Goal: Information Seeking & Learning: Understand process/instructions

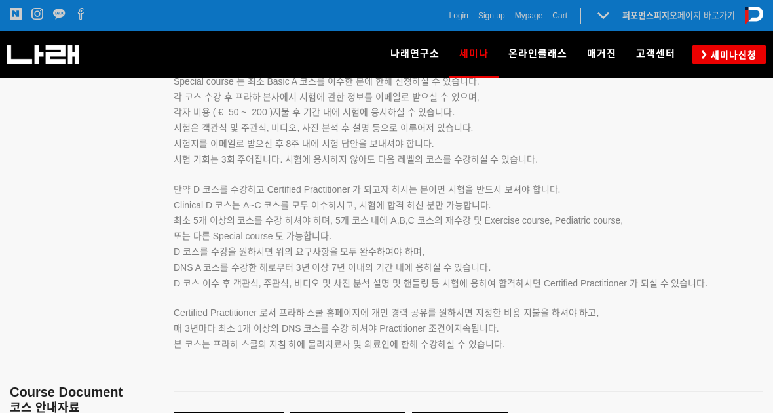
scroll to position [2198, 0]
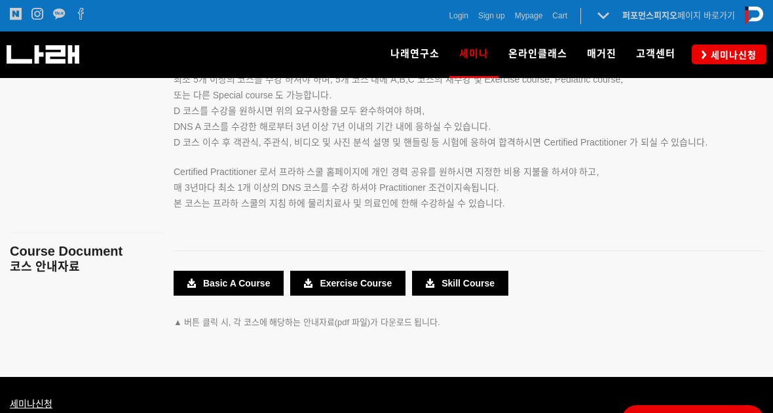
scroll to position [2344, 0]
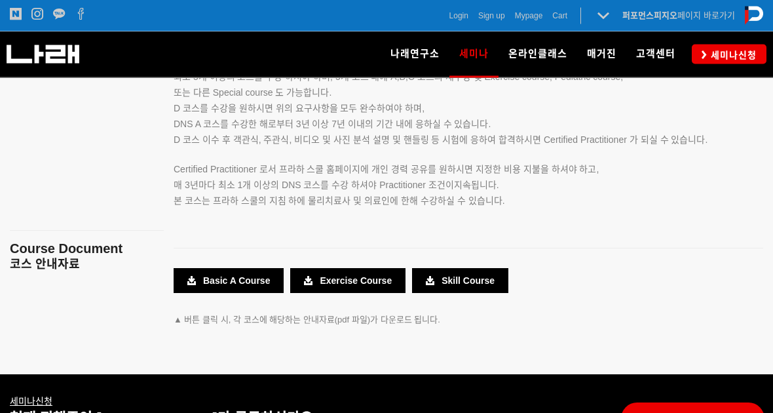
click at [236, 269] on link "Basic A Course" at bounding box center [229, 281] width 110 height 25
click at [667, 193] on p "본 코스는 프라하 스쿨의 지침 하에 물리치료사 및 의료인에 한해 수강하실 수 있습니다." at bounding box center [452, 201] width 557 height 16
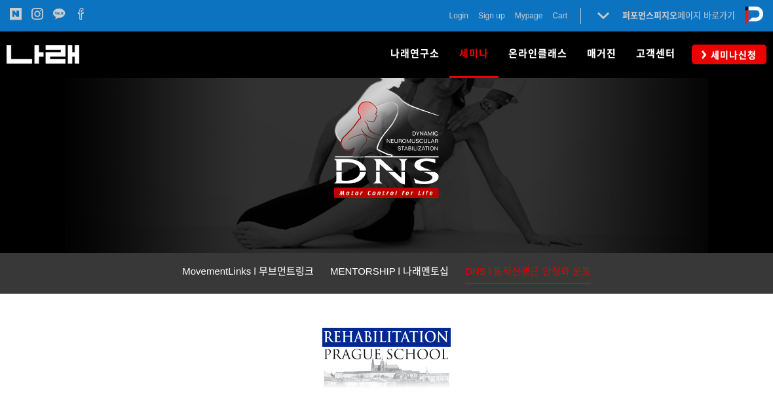
scroll to position [0, 0]
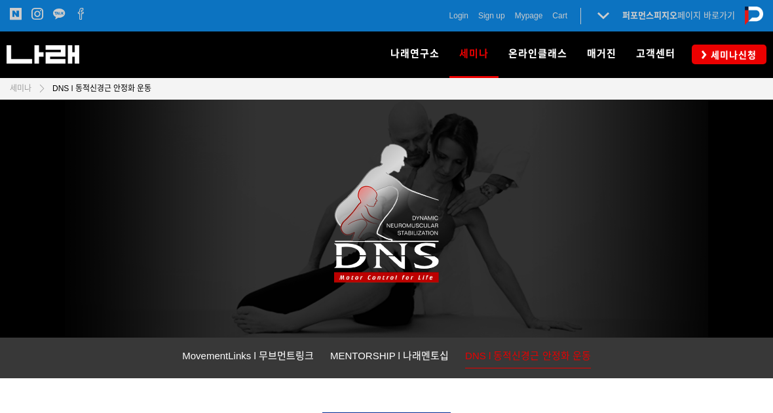
click at [614, 56] on span "매거진" at bounding box center [601, 54] width 29 height 12
click at [589, 71] on link "매거진" at bounding box center [601, 54] width 49 height 46
click at [658, 58] on span "고객센터" at bounding box center [655, 54] width 39 height 12
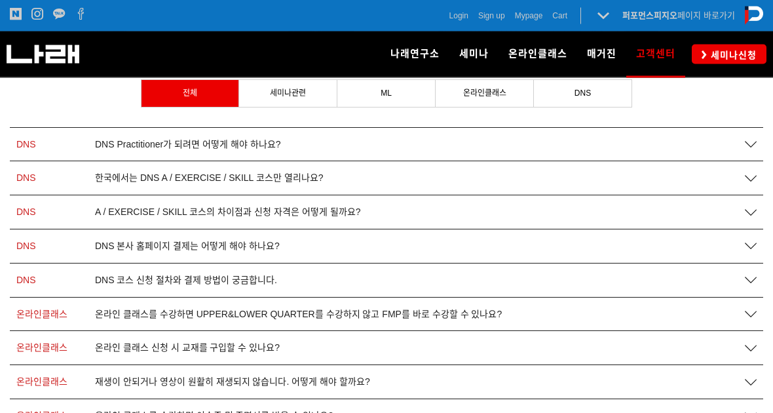
scroll to position [221, 0]
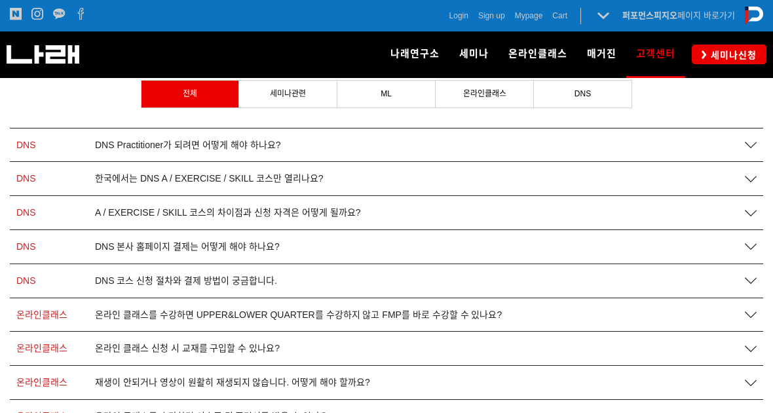
click at [250, 248] on span "DNS 본사 홈페이지 결제는 어떻게 해야 하나요?" at bounding box center [187, 246] width 185 height 11
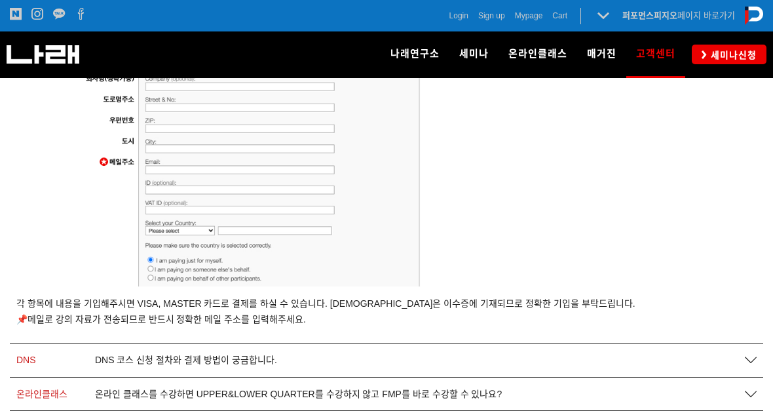
scroll to position [1370, 0]
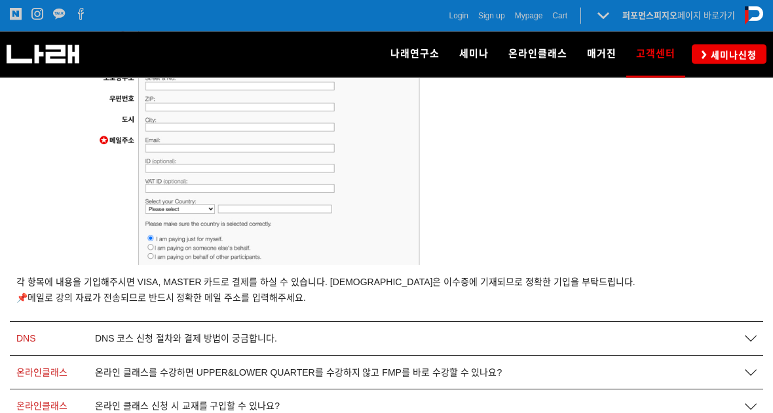
click at [713, 248] on p at bounding box center [386, 138] width 740 height 263
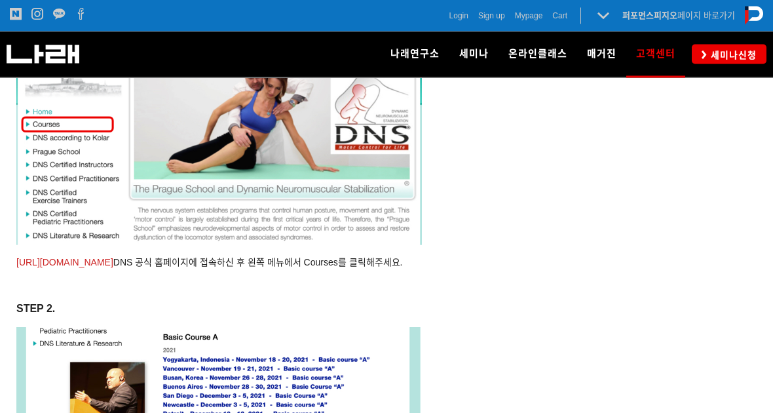
scroll to position [459, 0]
